Goal: Task Accomplishment & Management: Manage account settings

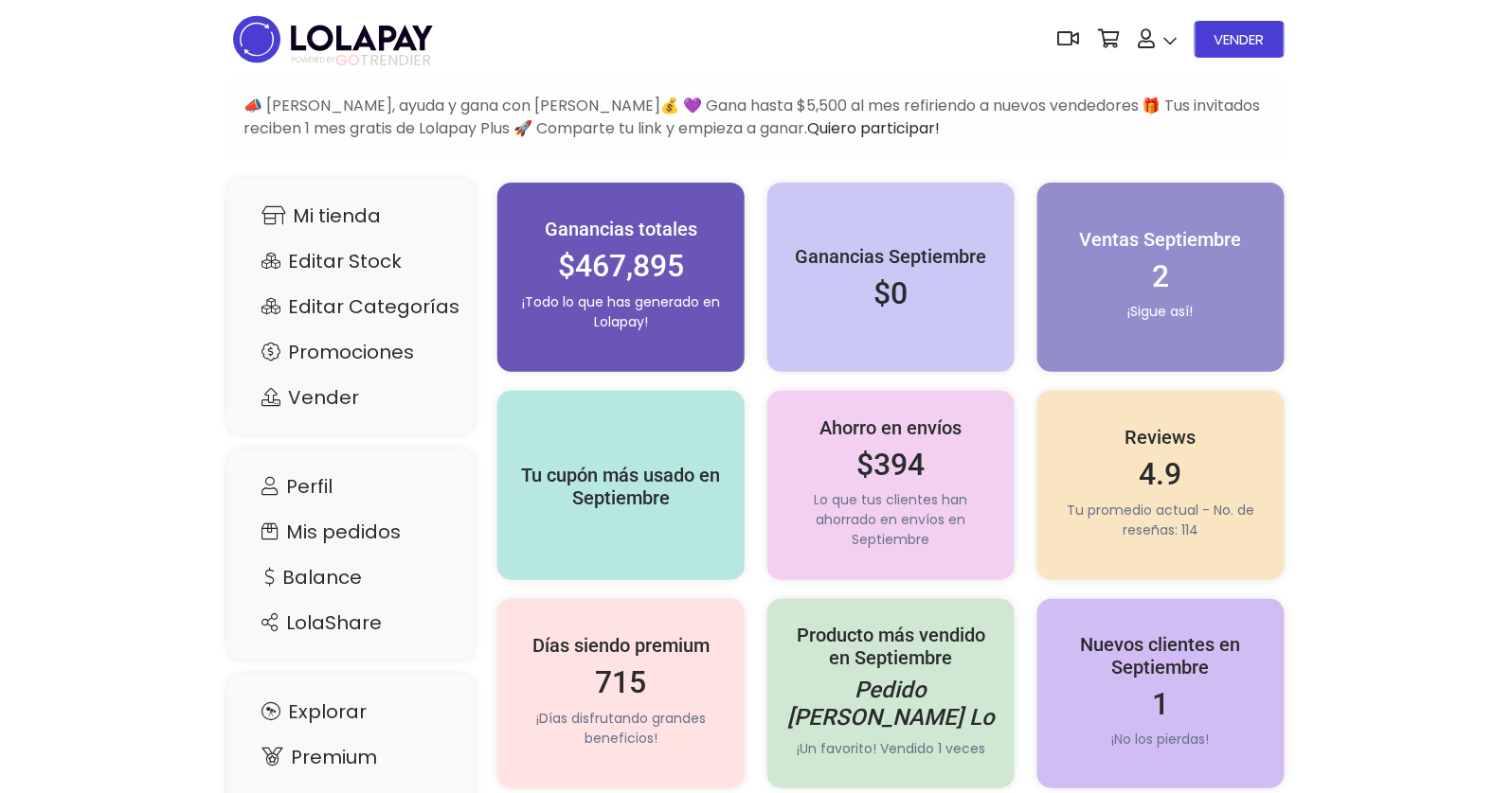
click at [310, 25] on img at bounding box center [332, 39] width 211 height 59
click at [349, 219] on link "Mi tienda" at bounding box center [350, 215] width 209 height 36
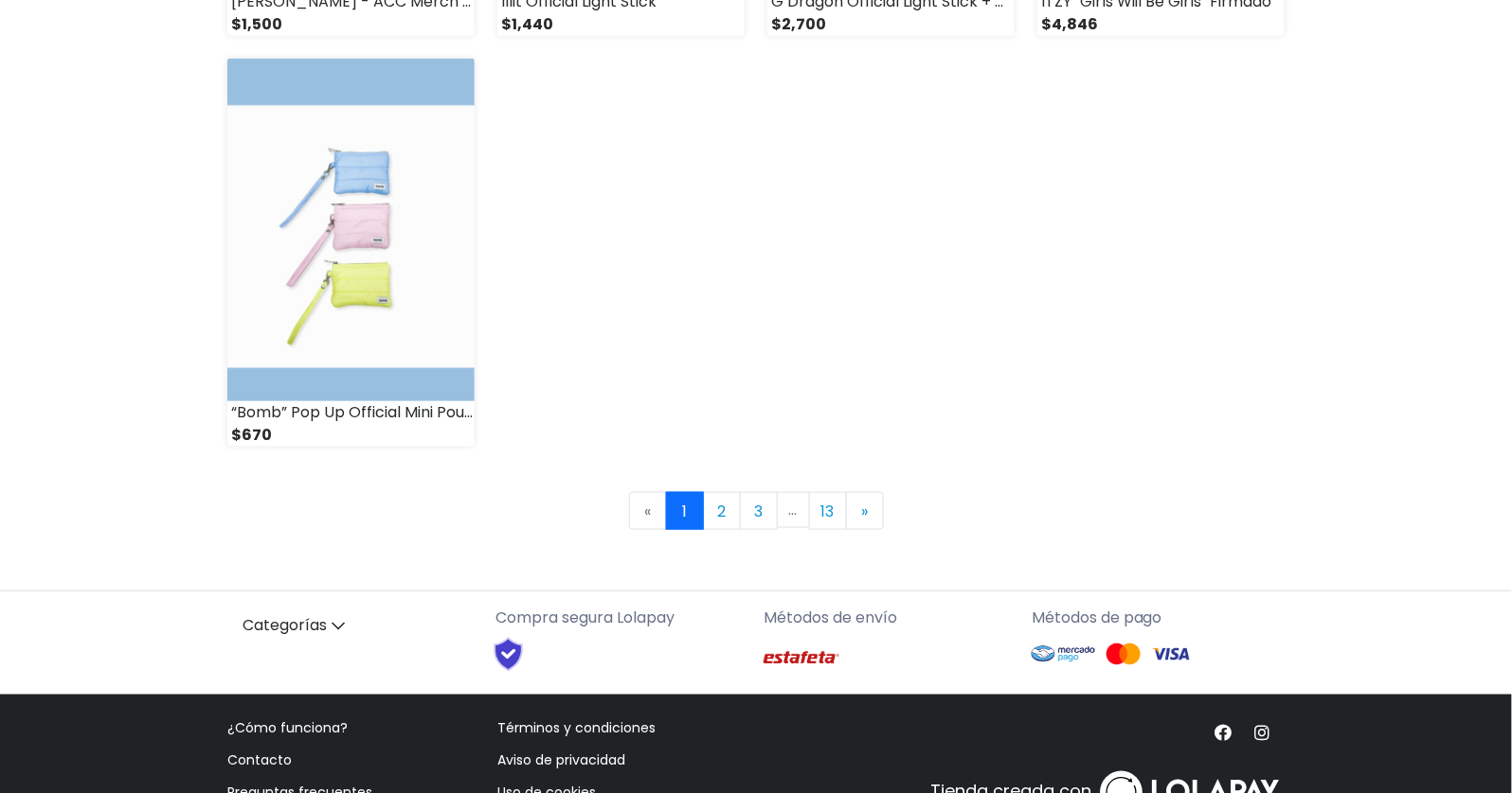
scroll to position [2753, 0]
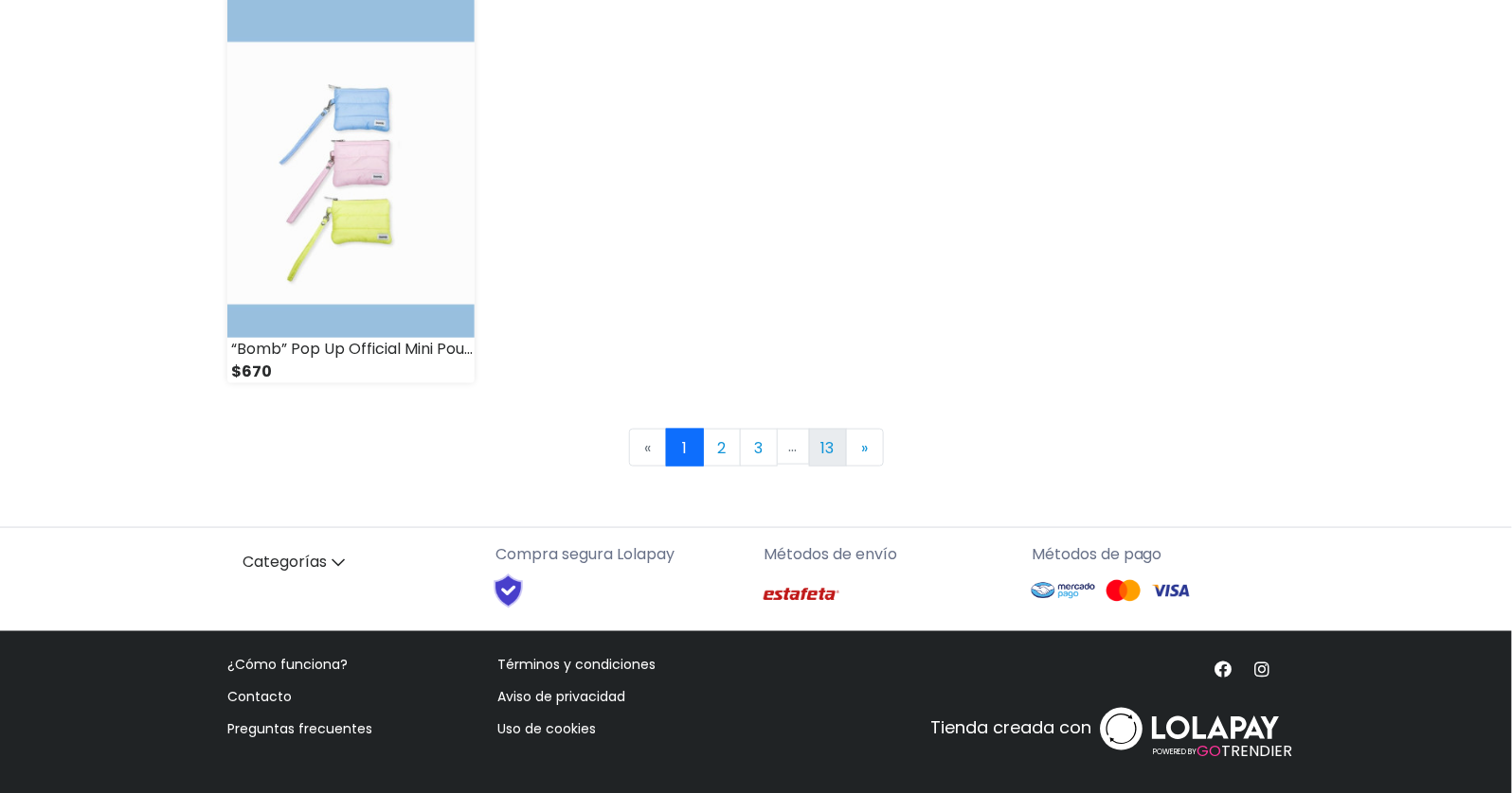
click at [821, 456] on link "13" at bounding box center [828, 448] width 38 height 38
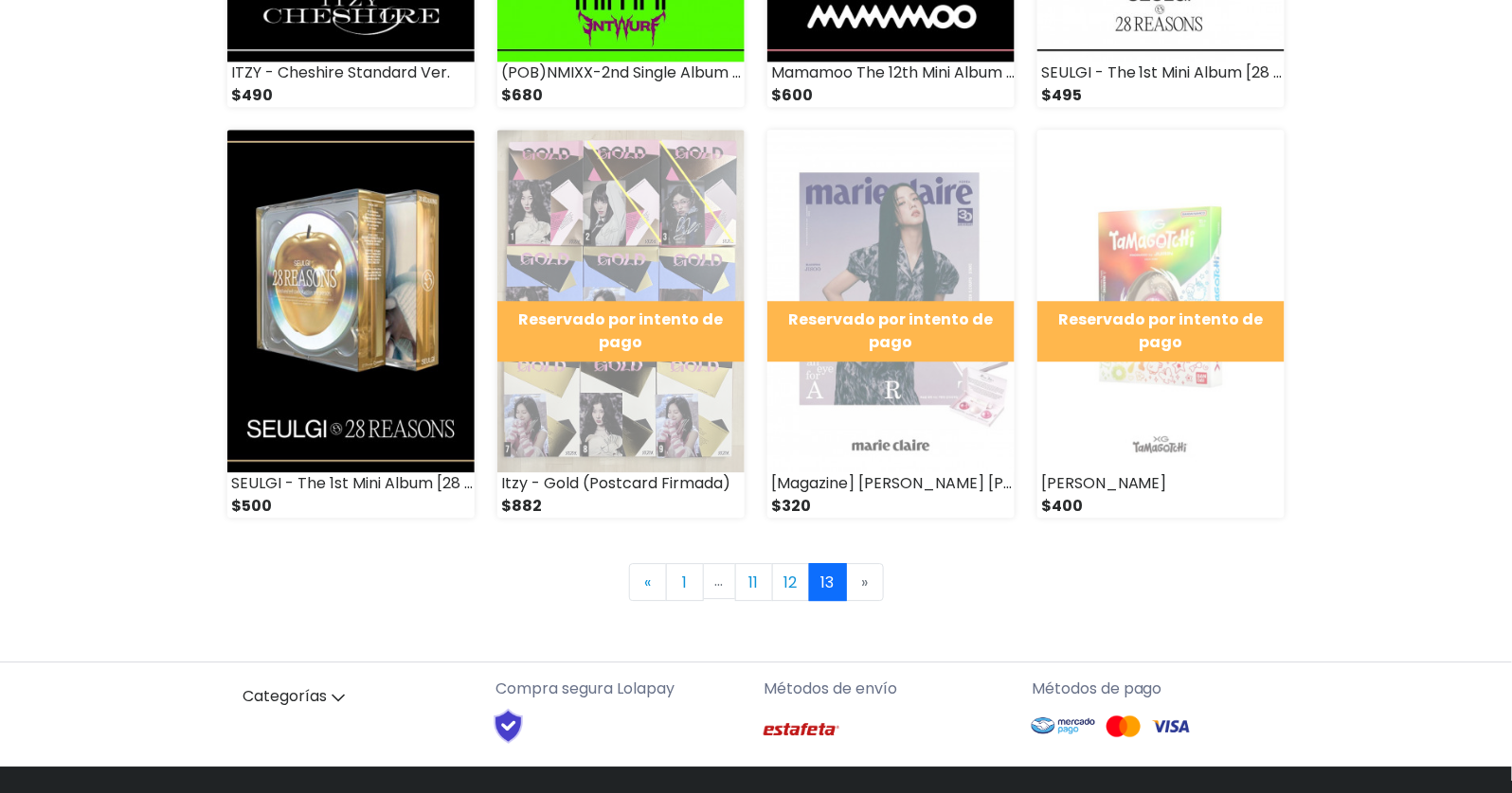
scroll to position [1520, 0]
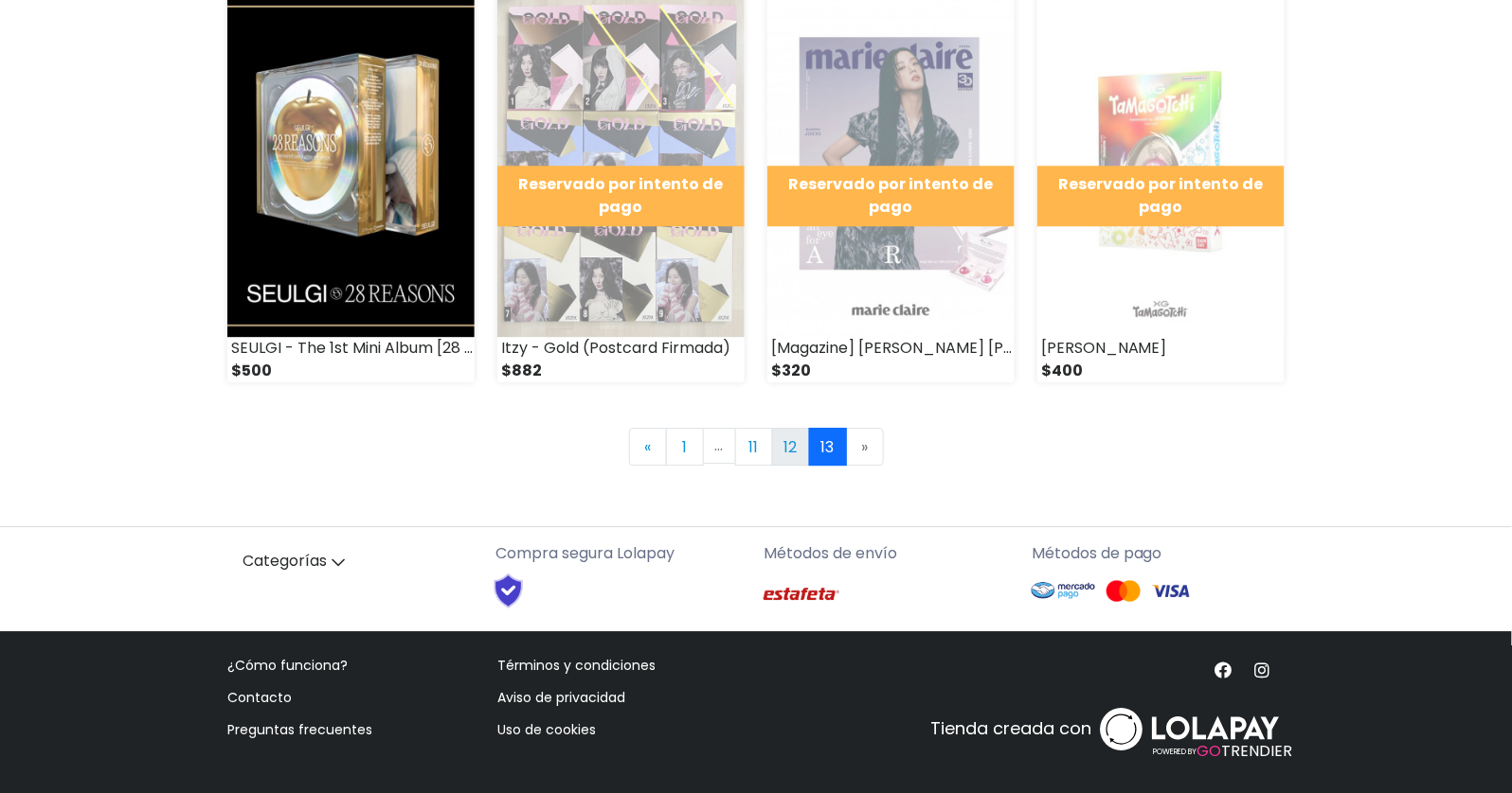
click at [788, 443] on link "12" at bounding box center [791, 447] width 38 height 38
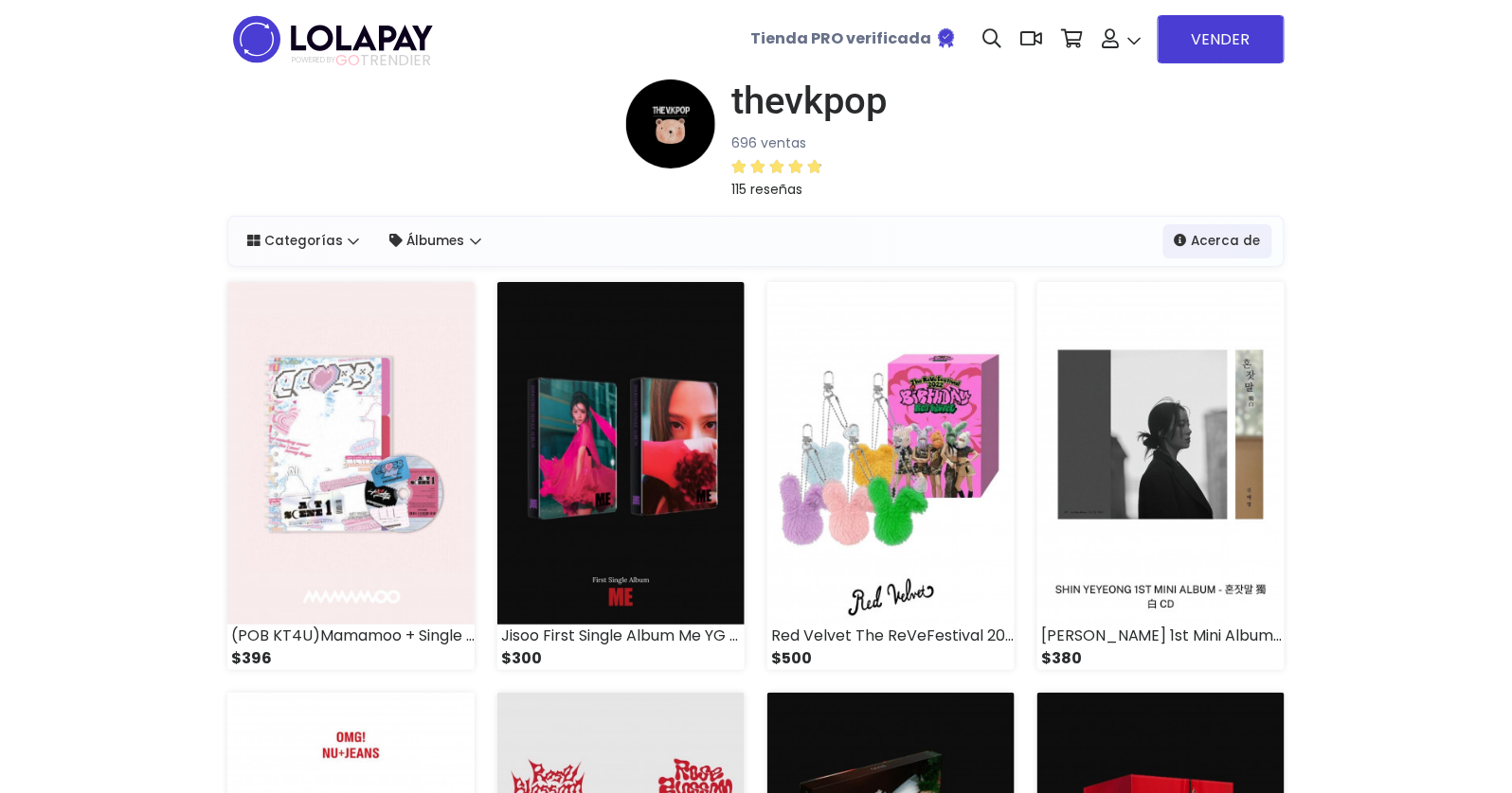
click at [313, 54] on span "POWERED BY GO TRENDIER" at bounding box center [361, 61] width 139 height 18
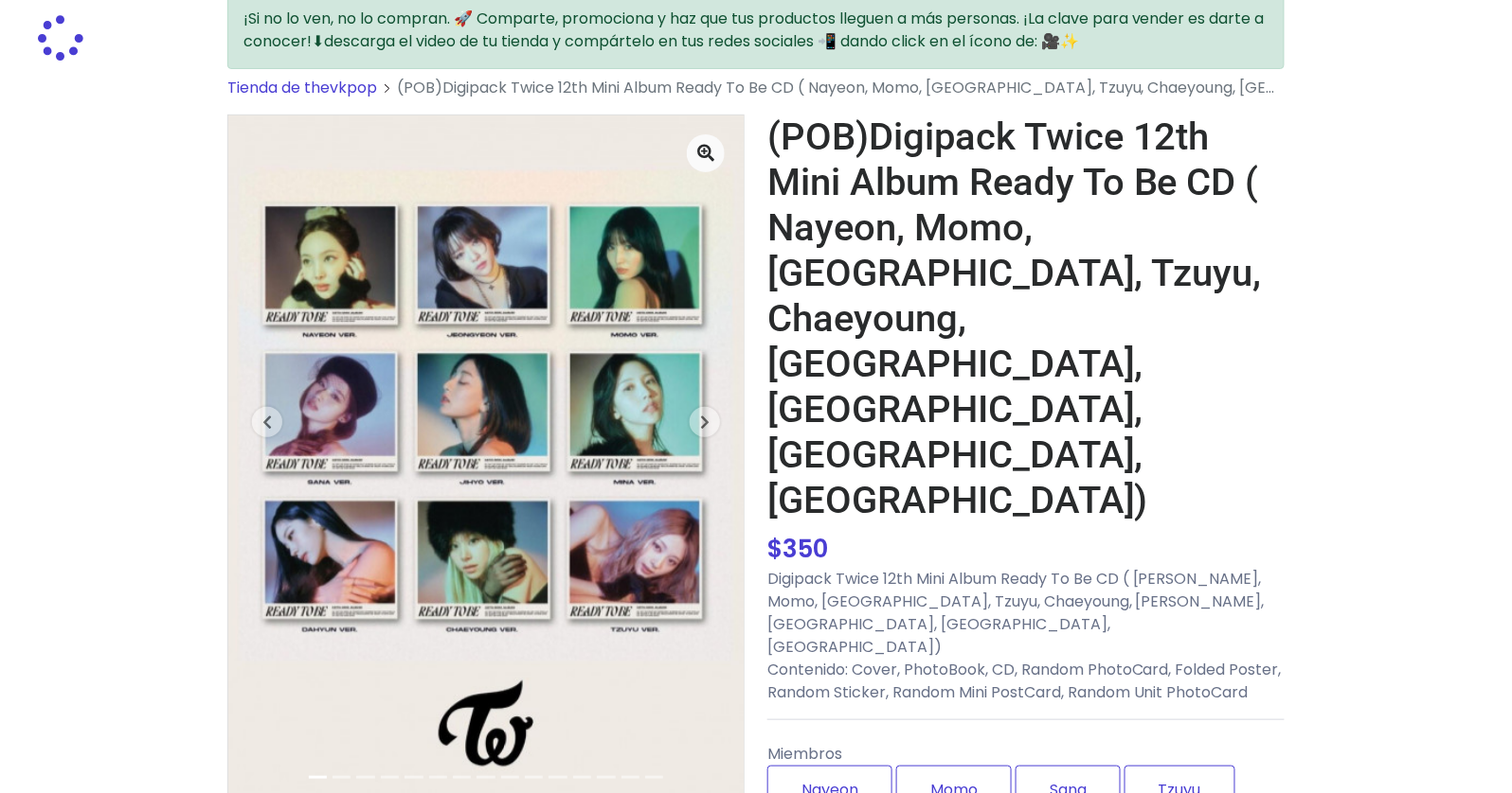
scroll to position [165, 0]
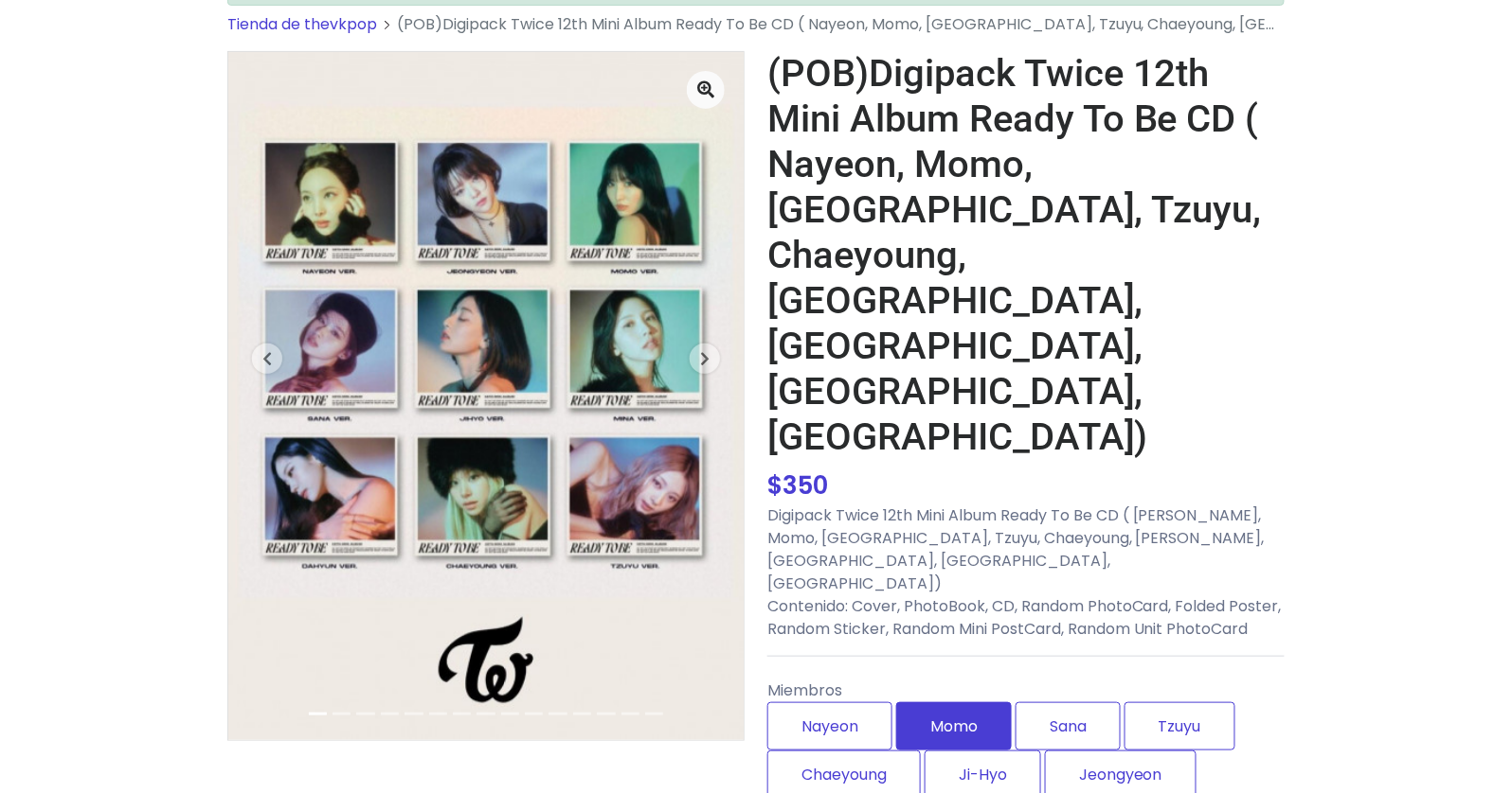
click at [925, 703] on label "Momo" at bounding box center [953, 727] width 116 height 49
click at [1056, 703] on label "Sana" at bounding box center [1068, 727] width 105 height 49
click at [1163, 703] on label "Tzuyu" at bounding box center [1180, 727] width 111 height 49
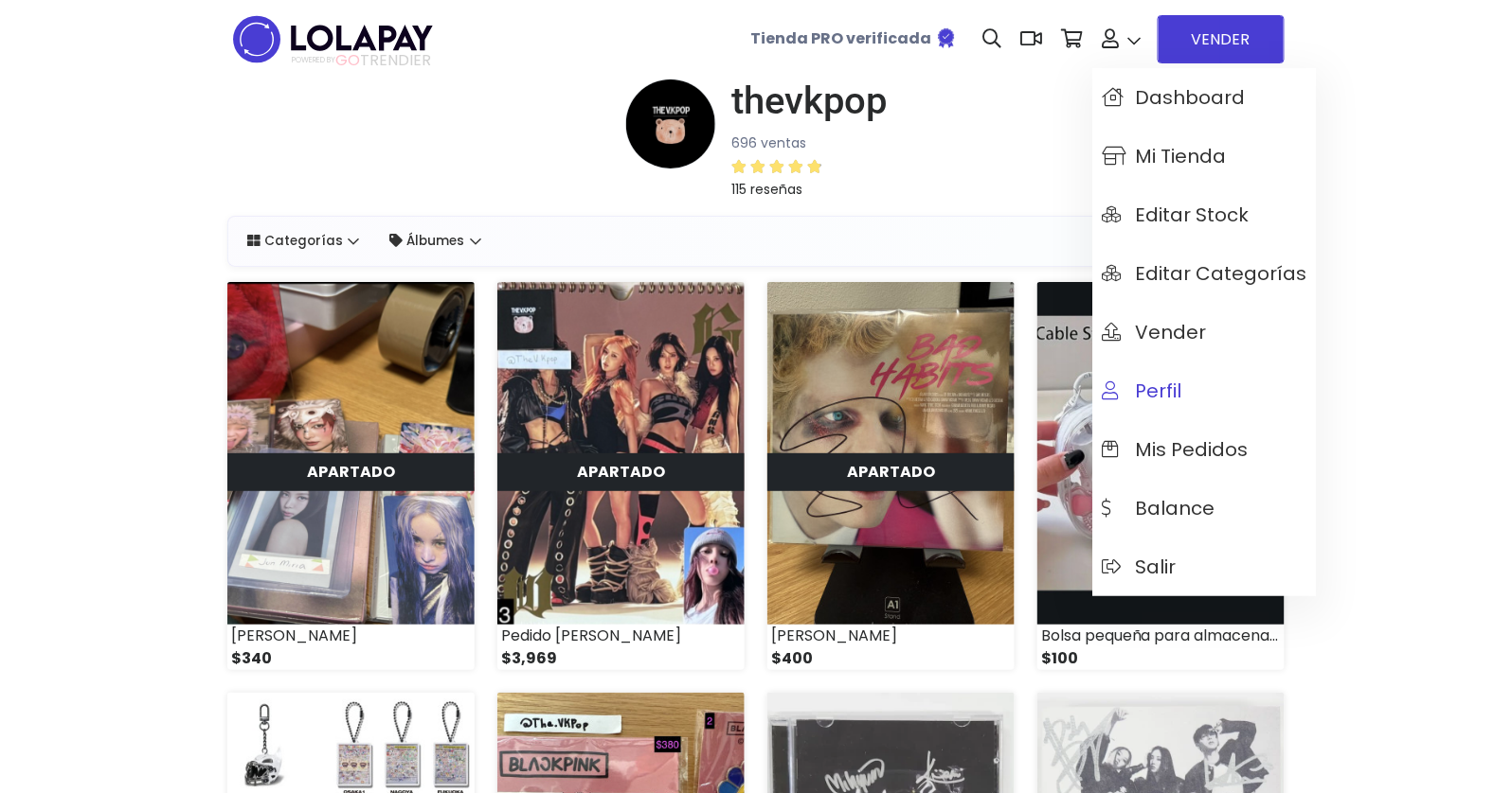
click at [1171, 395] on span "Perfil" at bounding box center [1141, 390] width 81 height 20
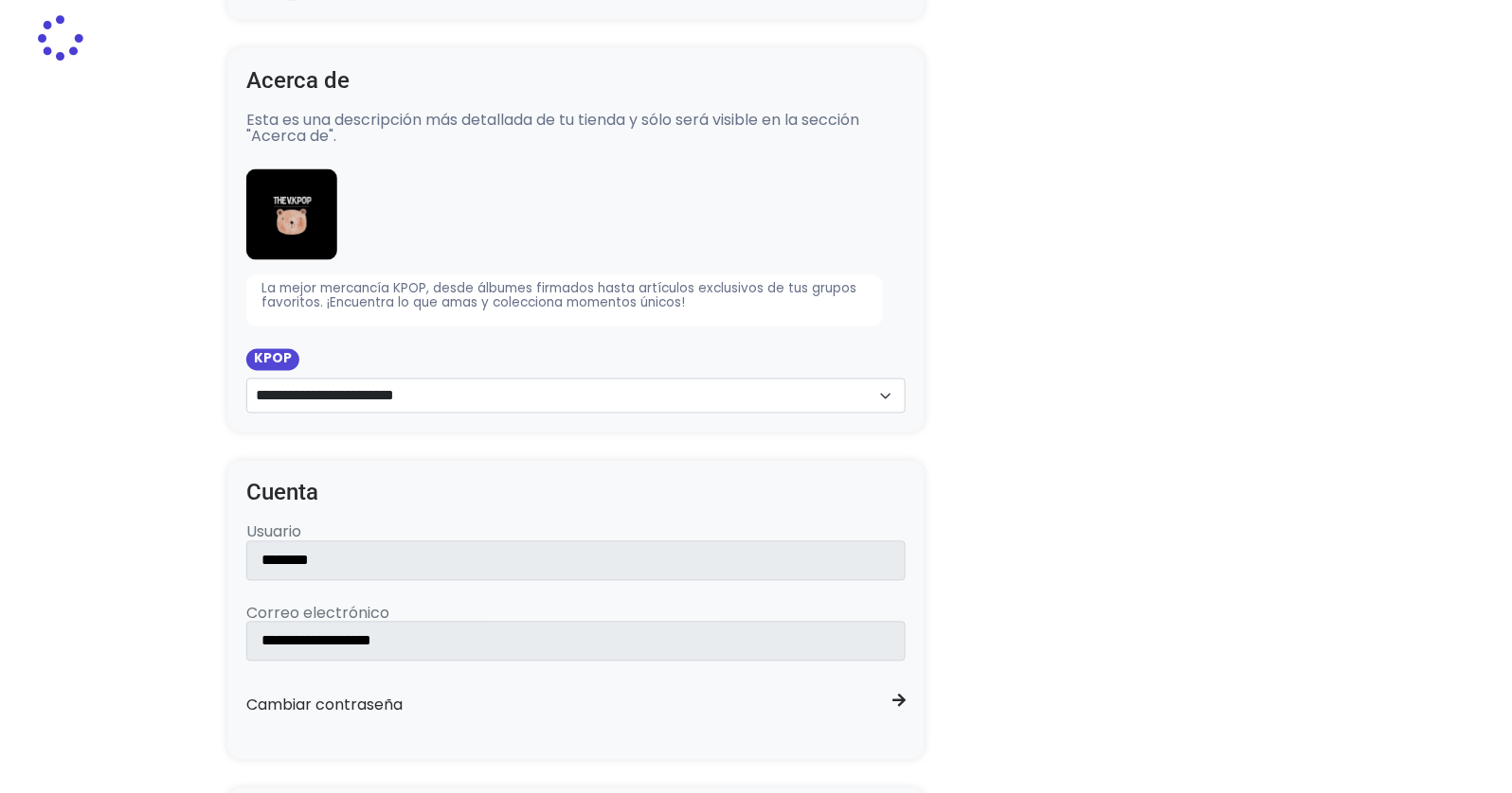
scroll to position [864, 0]
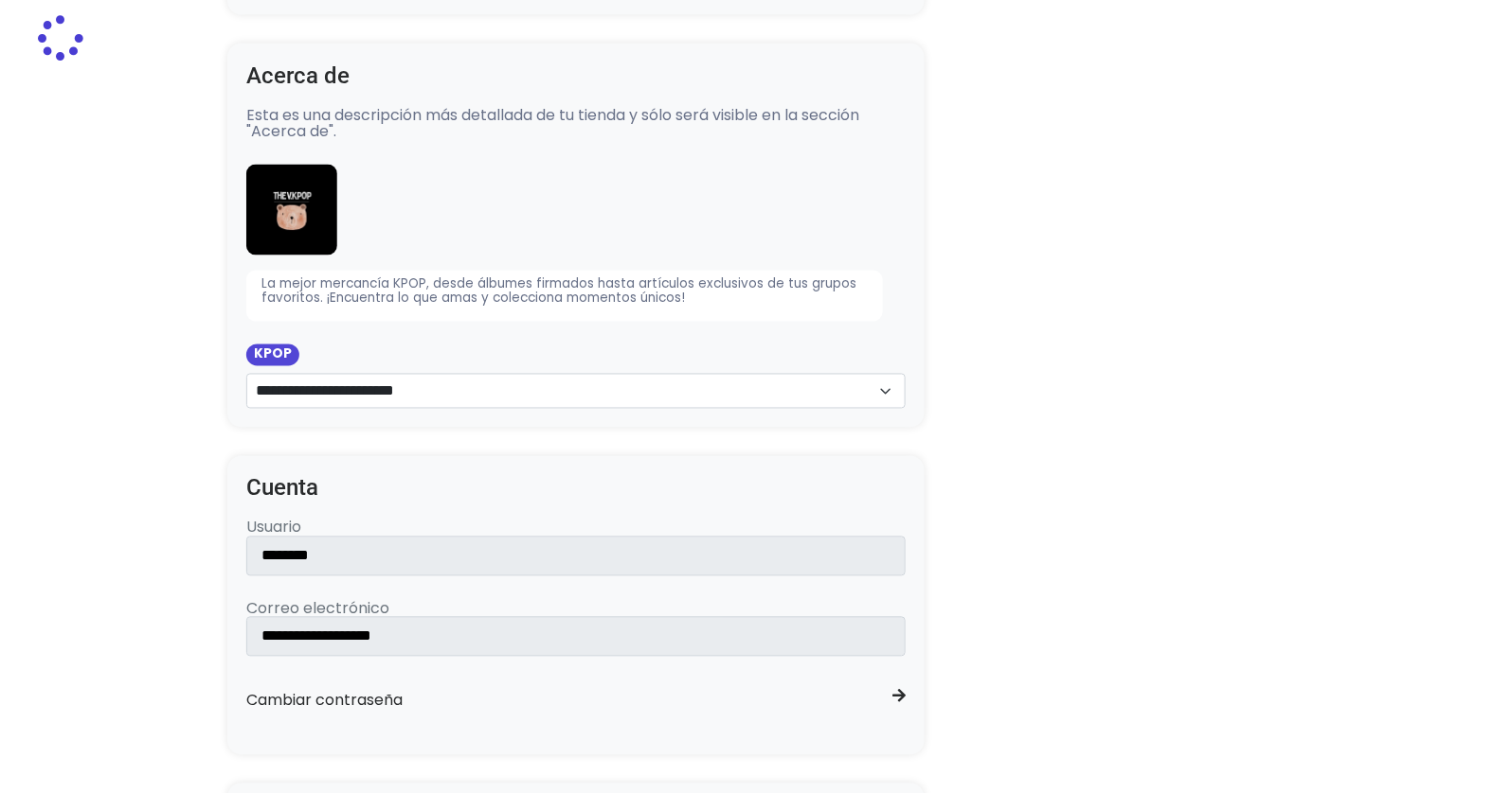
type input "******"
type input "**********"
select select "**********"
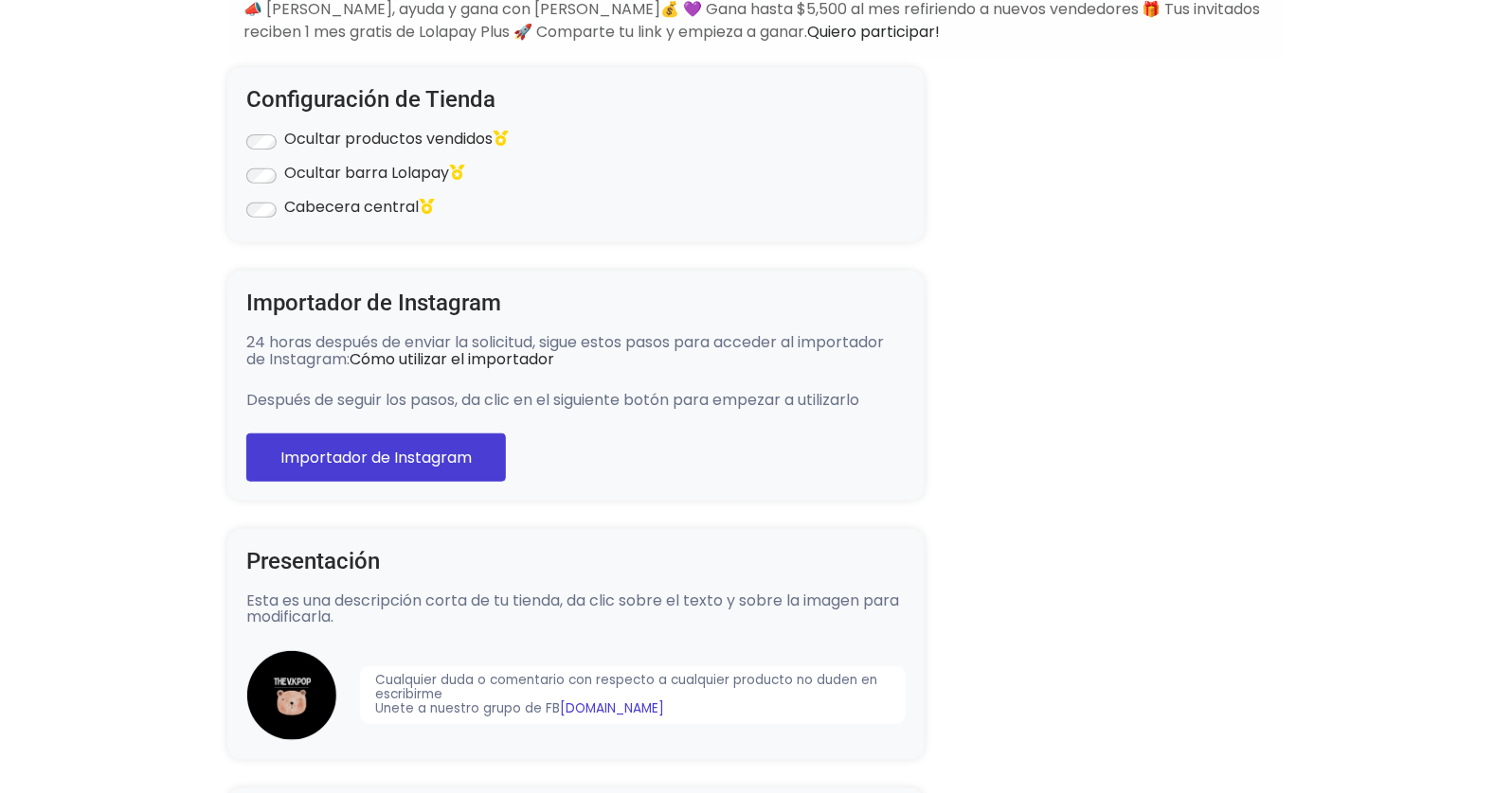
scroll to position [0, 0]
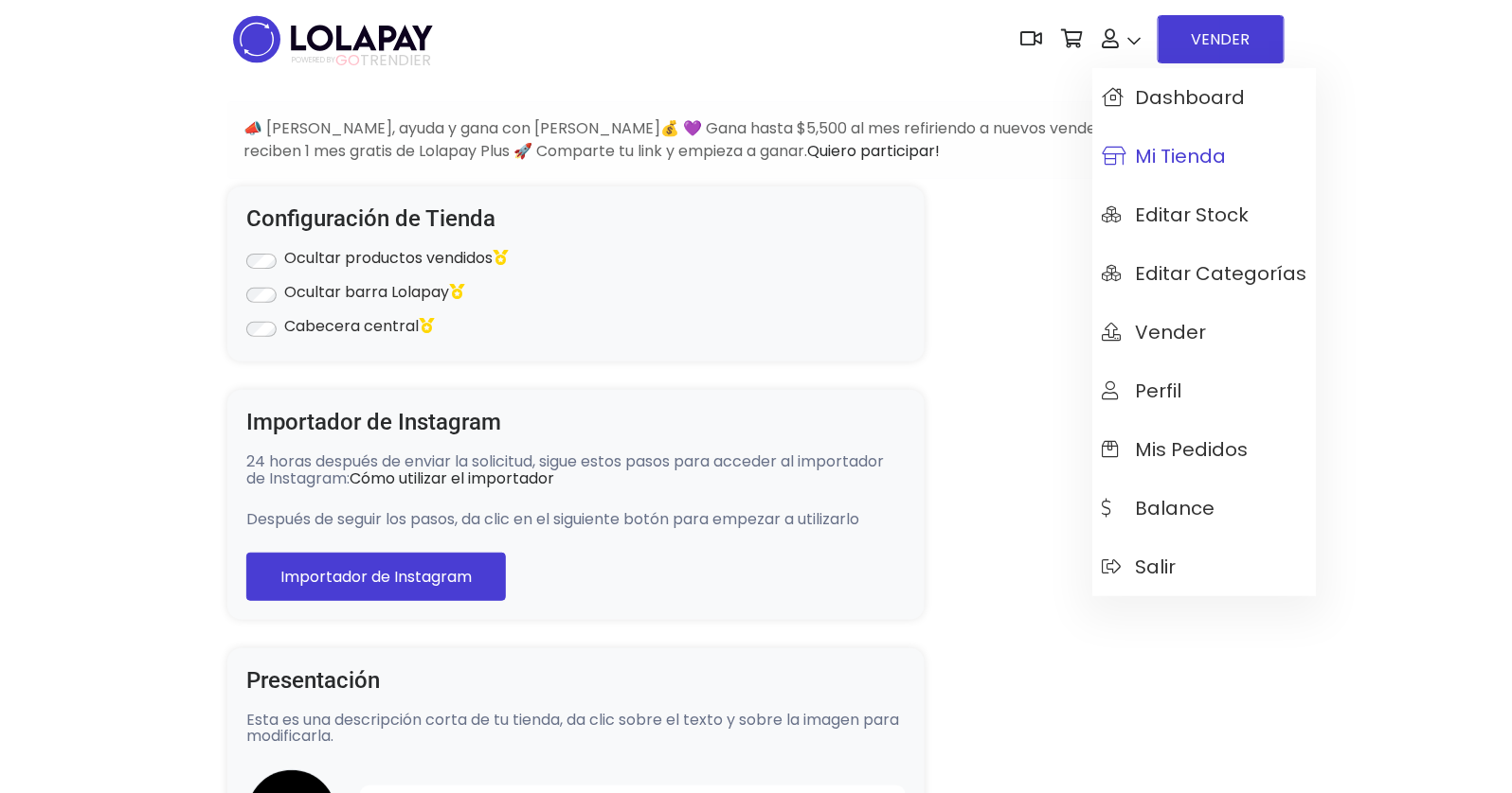
click at [1144, 163] on span "Mi tienda" at bounding box center [1163, 156] width 125 height 20
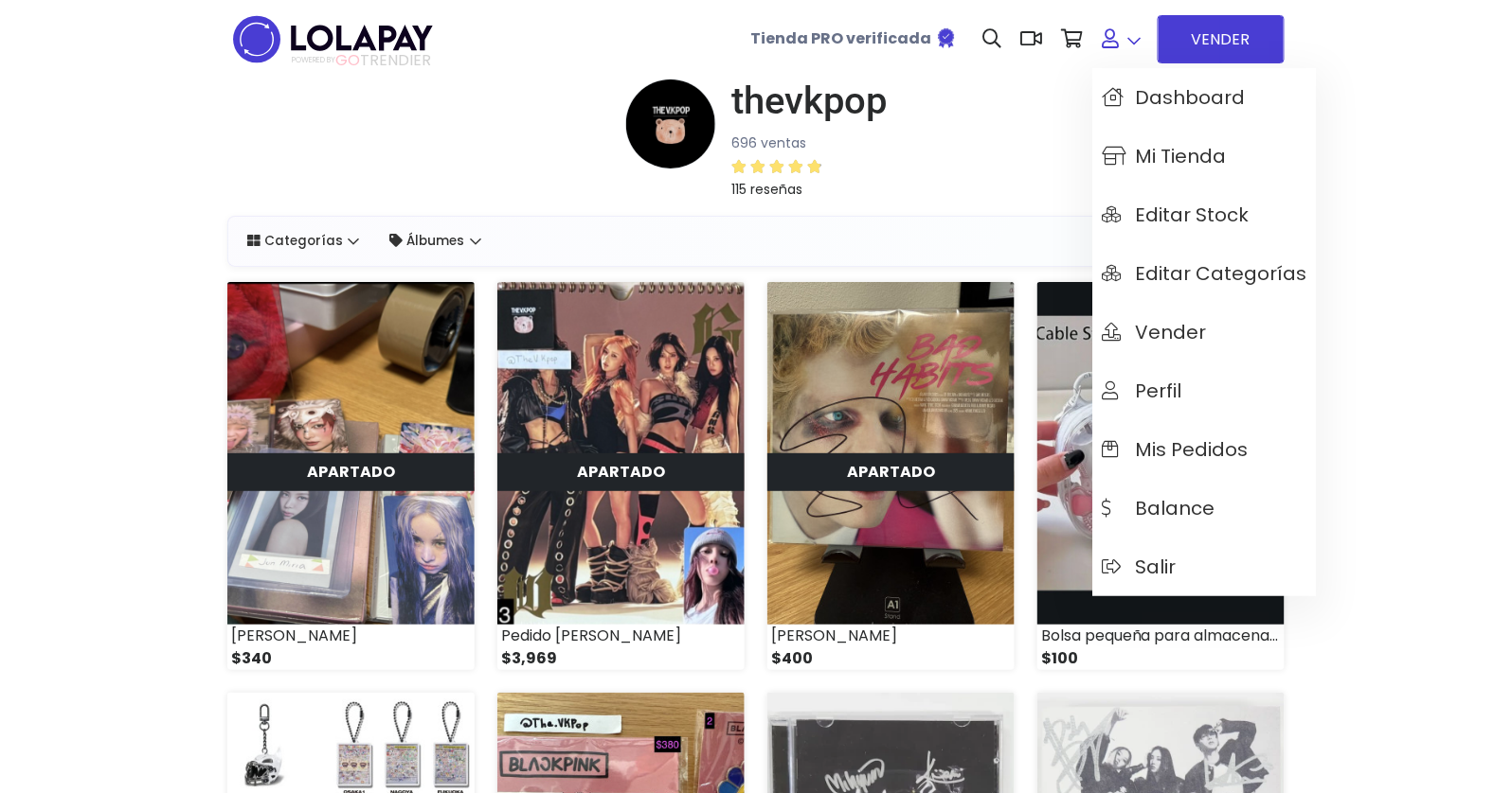
click at [1117, 45] on icon at bounding box center [1110, 38] width 18 height 18
click at [1140, 451] on span "Mis pedidos" at bounding box center [1174, 449] width 147 height 20
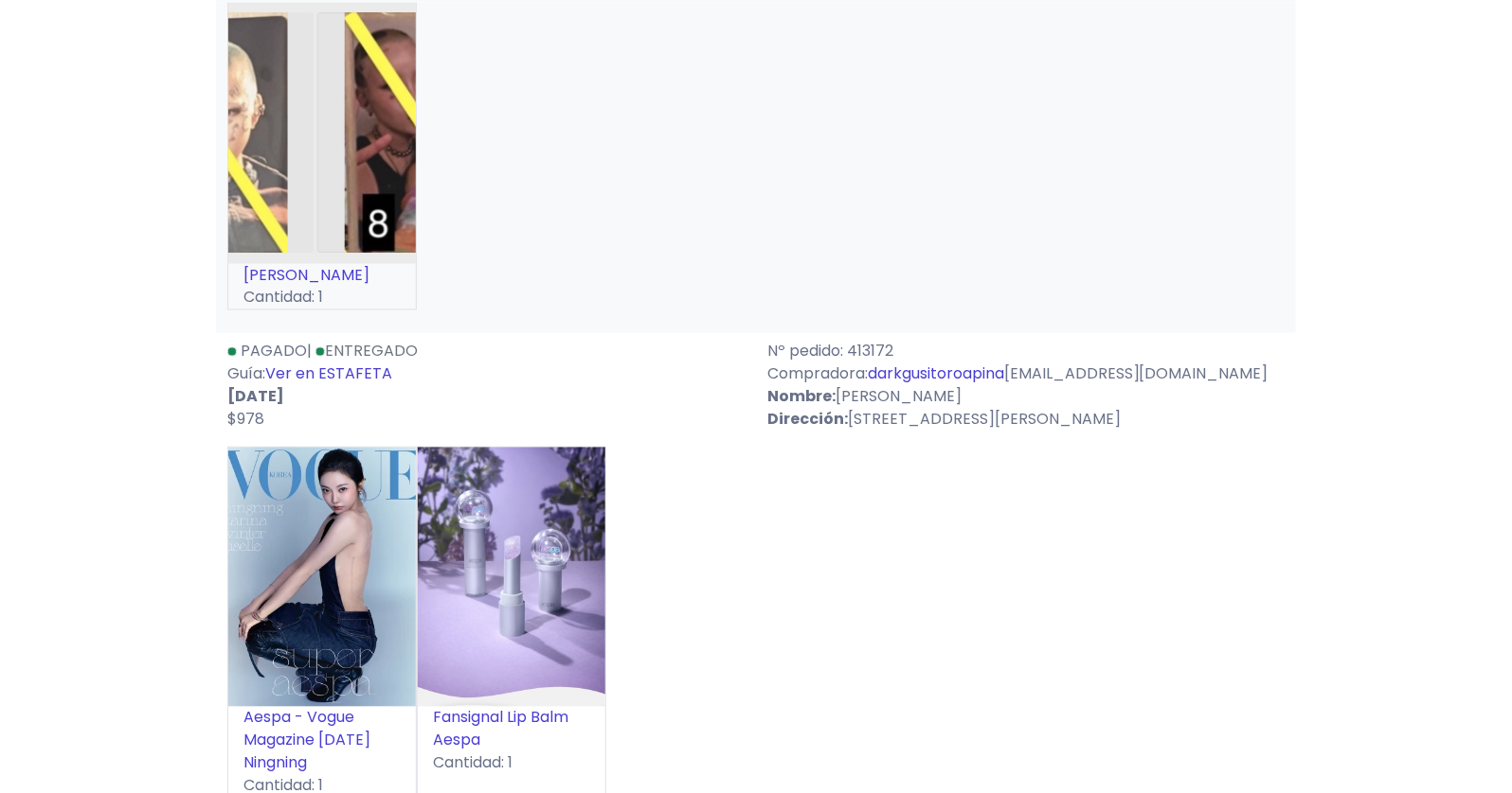
scroll to position [814, 0]
